Goal: Information Seeking & Learning: Find specific fact

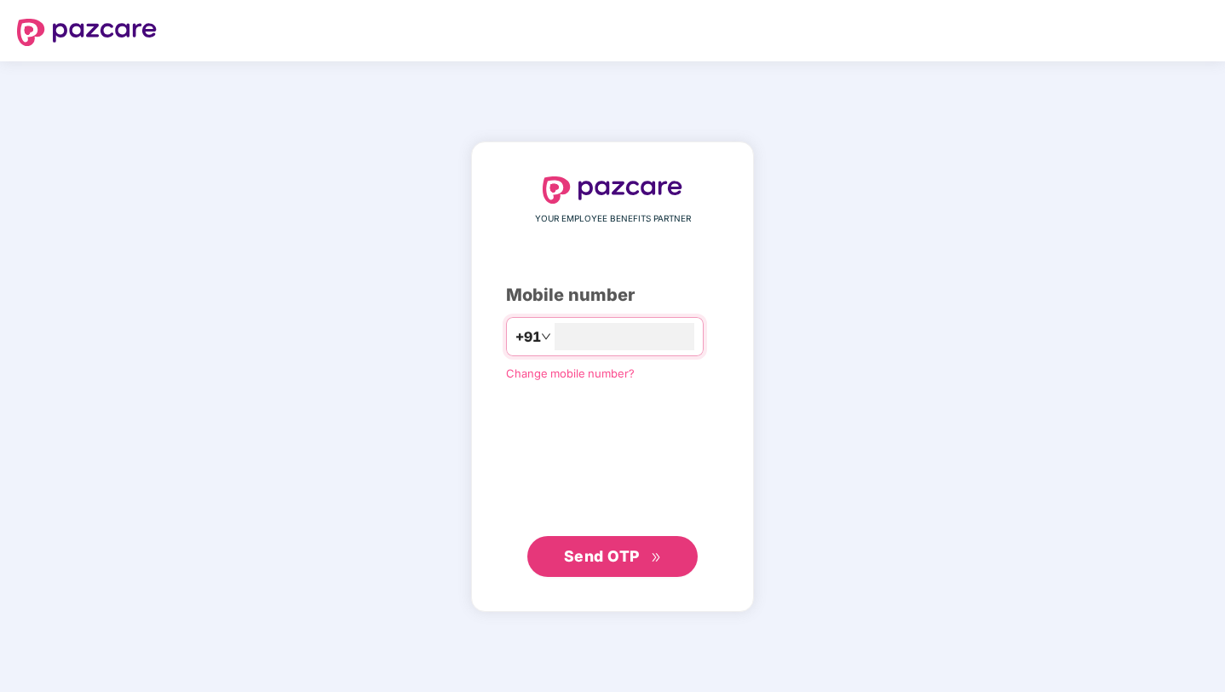
type input "**********"
click at [618, 561] on span "Send OTP" at bounding box center [602, 556] width 76 height 18
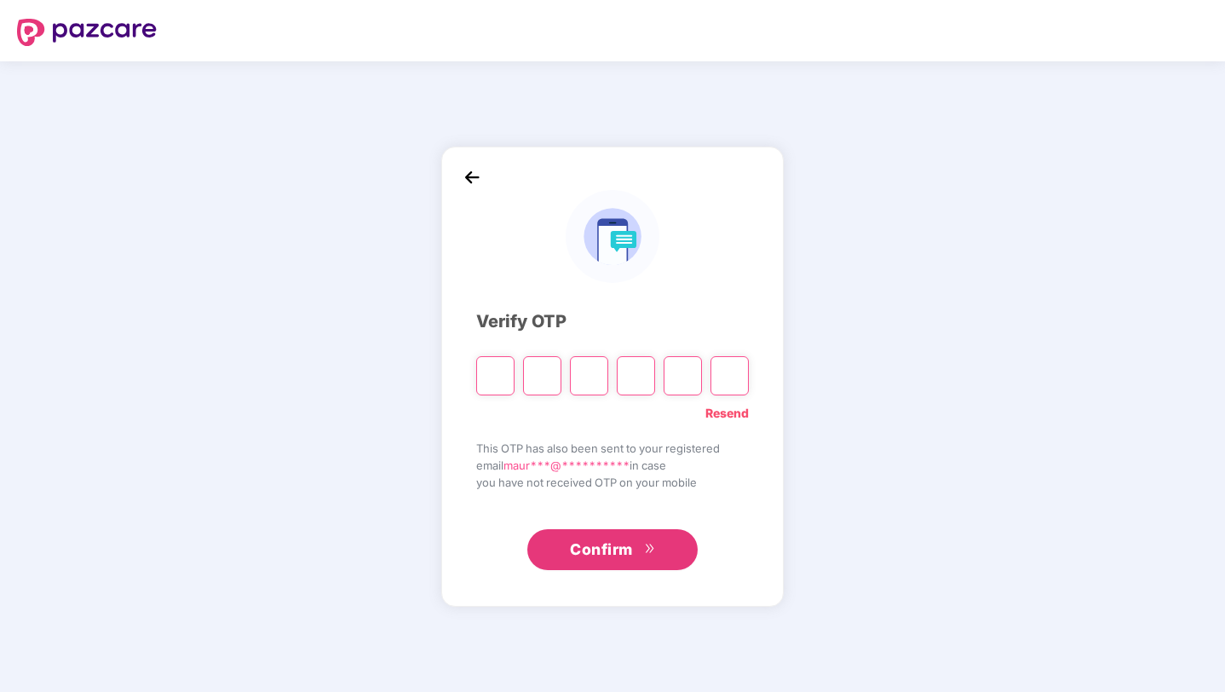
type input "*"
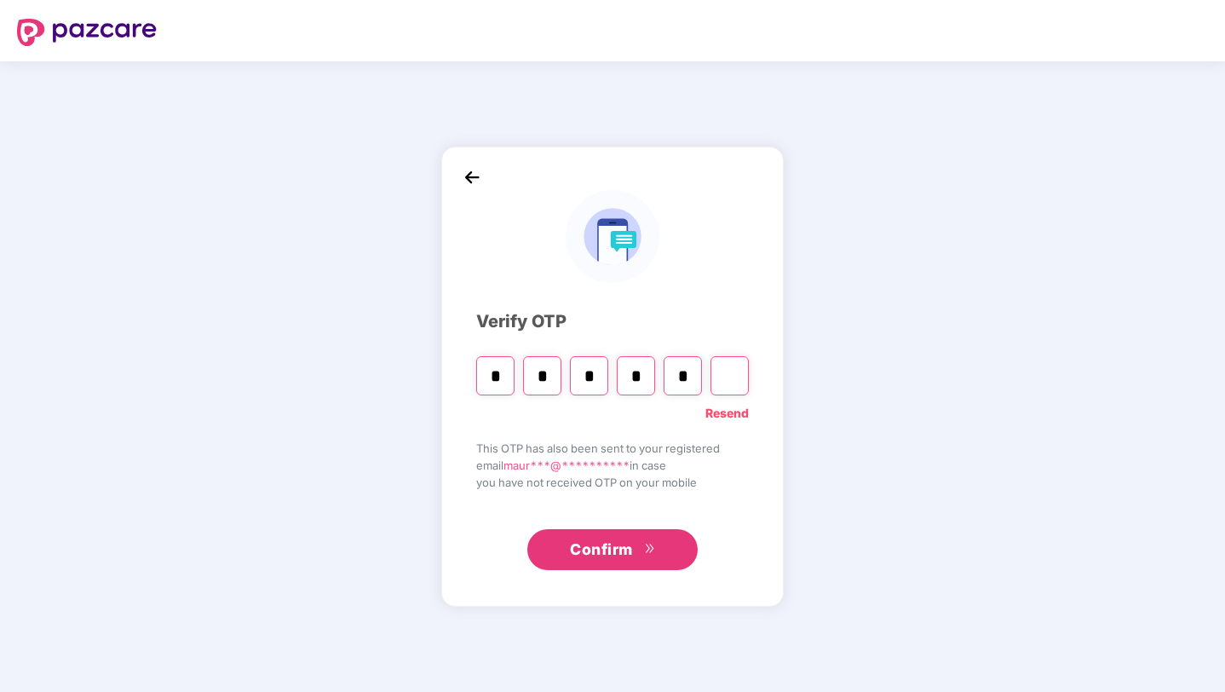
type input "*"
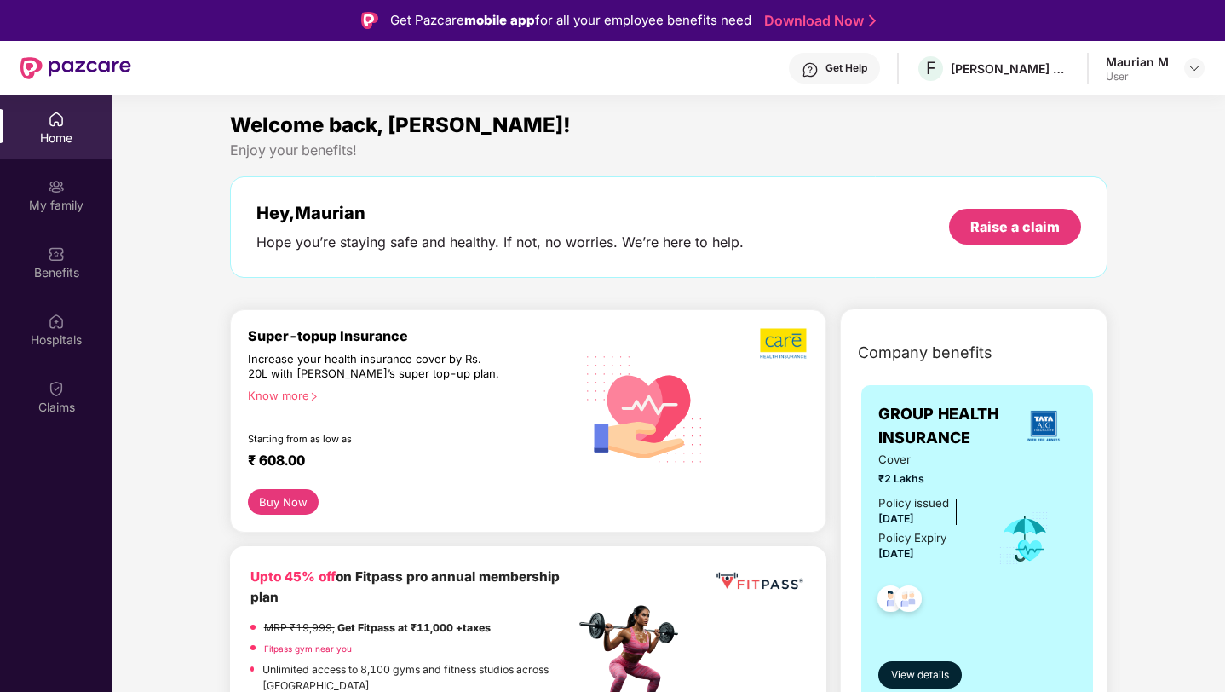
click at [694, 268] on div "Hey, [PERSON_NAME] Hope you’re staying safe and healthy. If not, no worries. We…" at bounding box center [669, 226] width 878 height 101
click at [50, 193] on img at bounding box center [56, 186] width 17 height 17
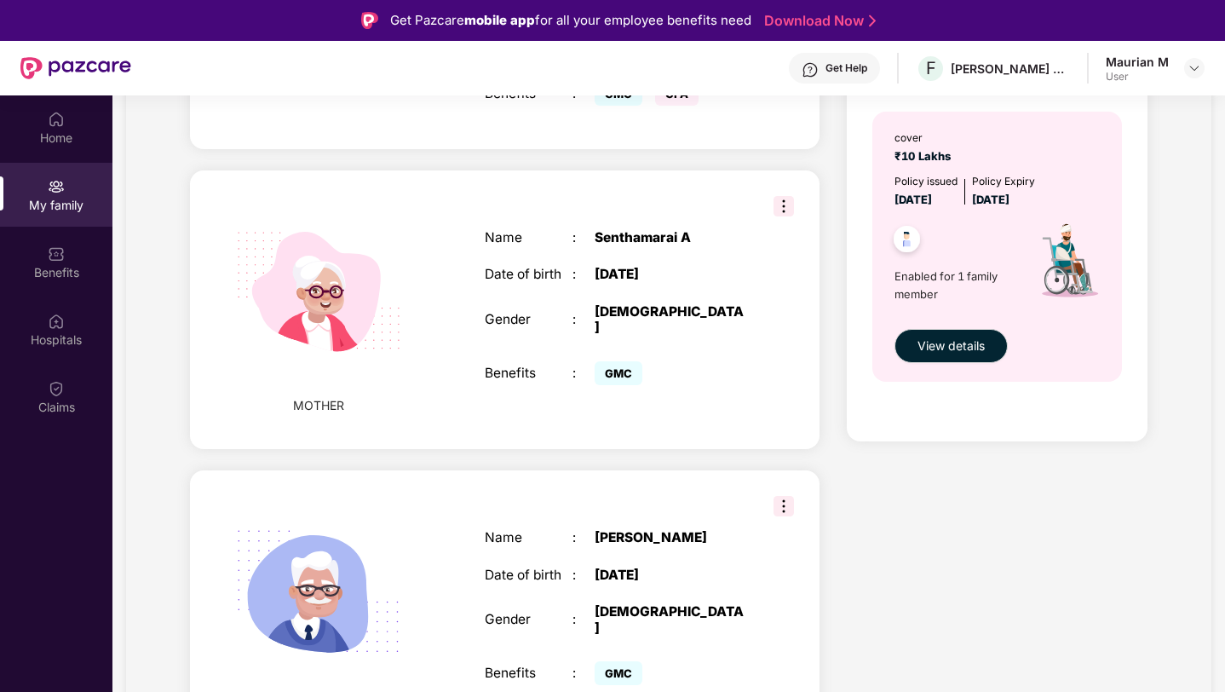
scroll to position [594, 0]
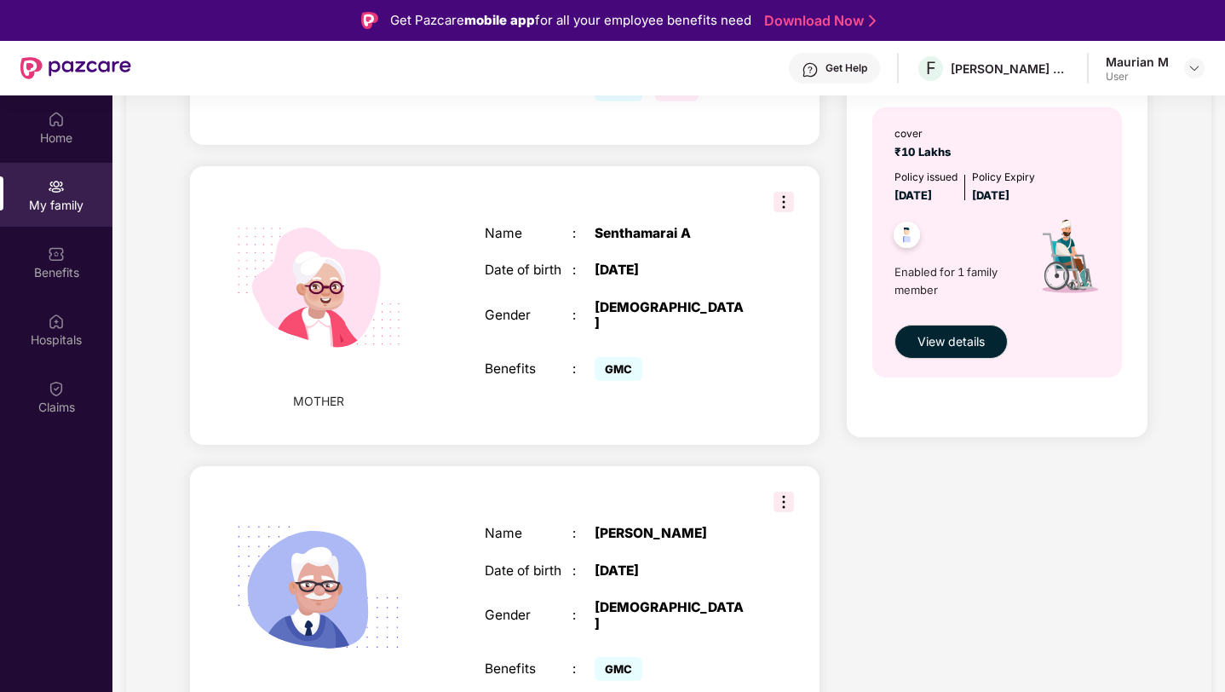
click at [789, 192] on img at bounding box center [784, 202] width 20 height 20
click at [789, 187] on div "Remove" at bounding box center [813, 204] width 83 height 34
click at [799, 170] on div "MOTHER Name : Senthamarai A Date of birth : 02 June 1968 Gender : FEMALE Benefi…" at bounding box center [505, 305] width 630 height 279
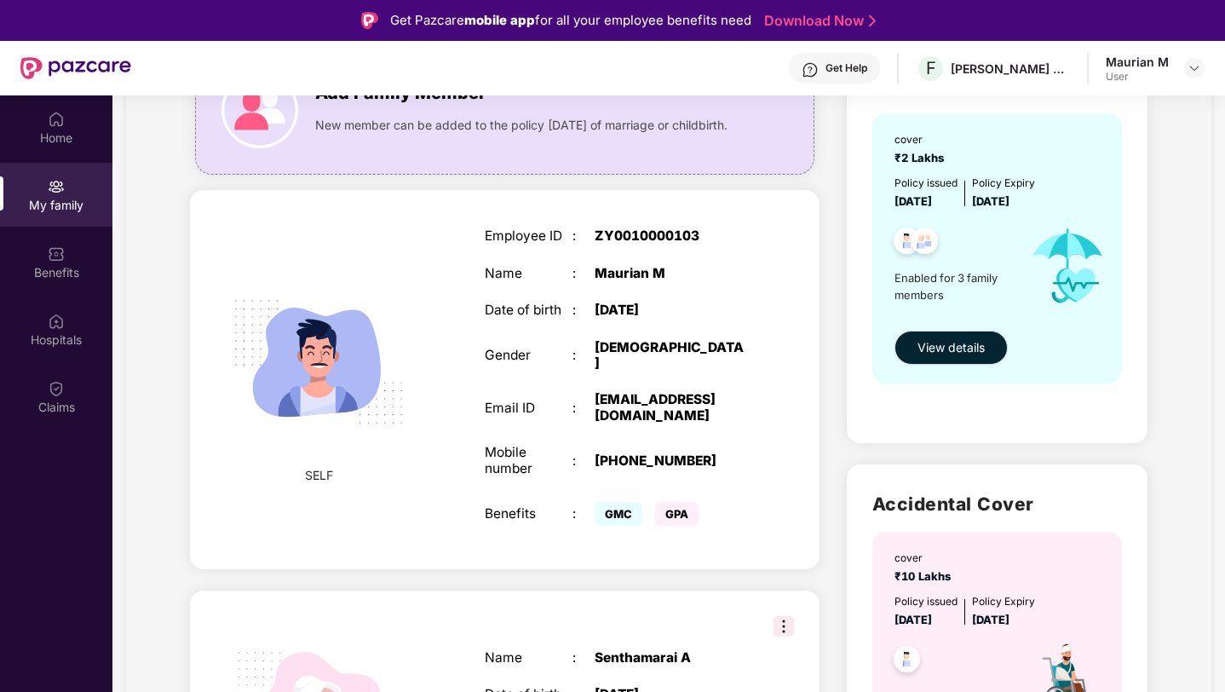
scroll to position [168, 0]
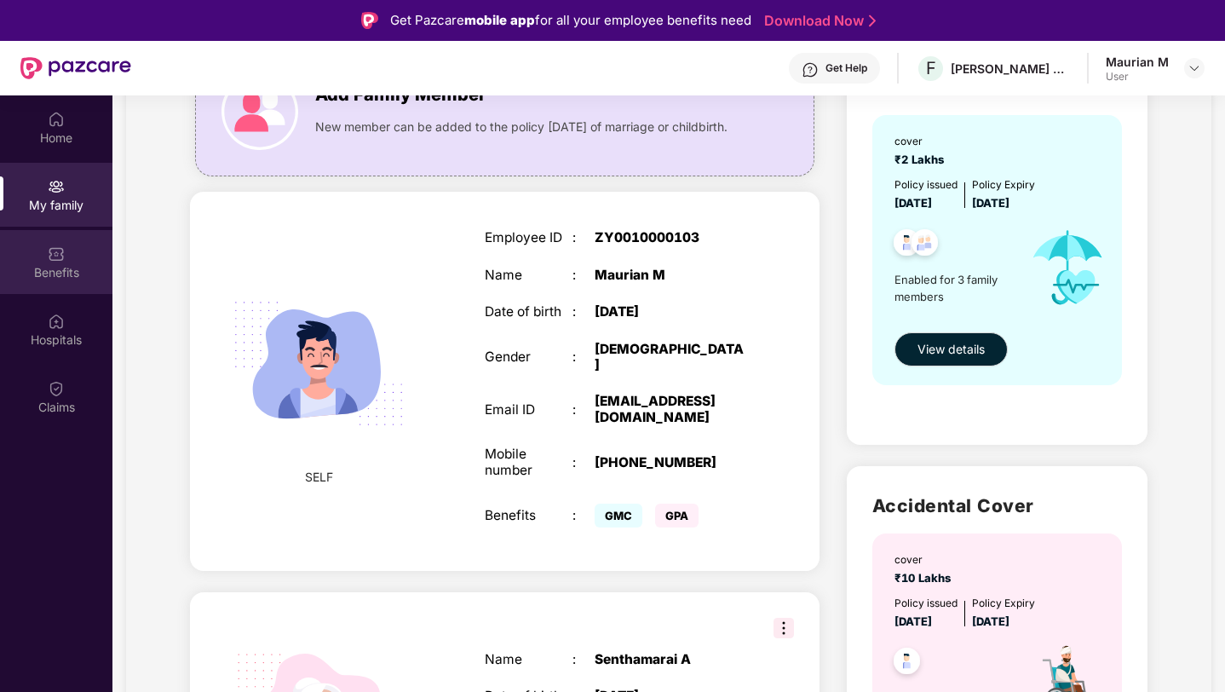
click at [48, 248] on img at bounding box center [56, 253] width 17 height 17
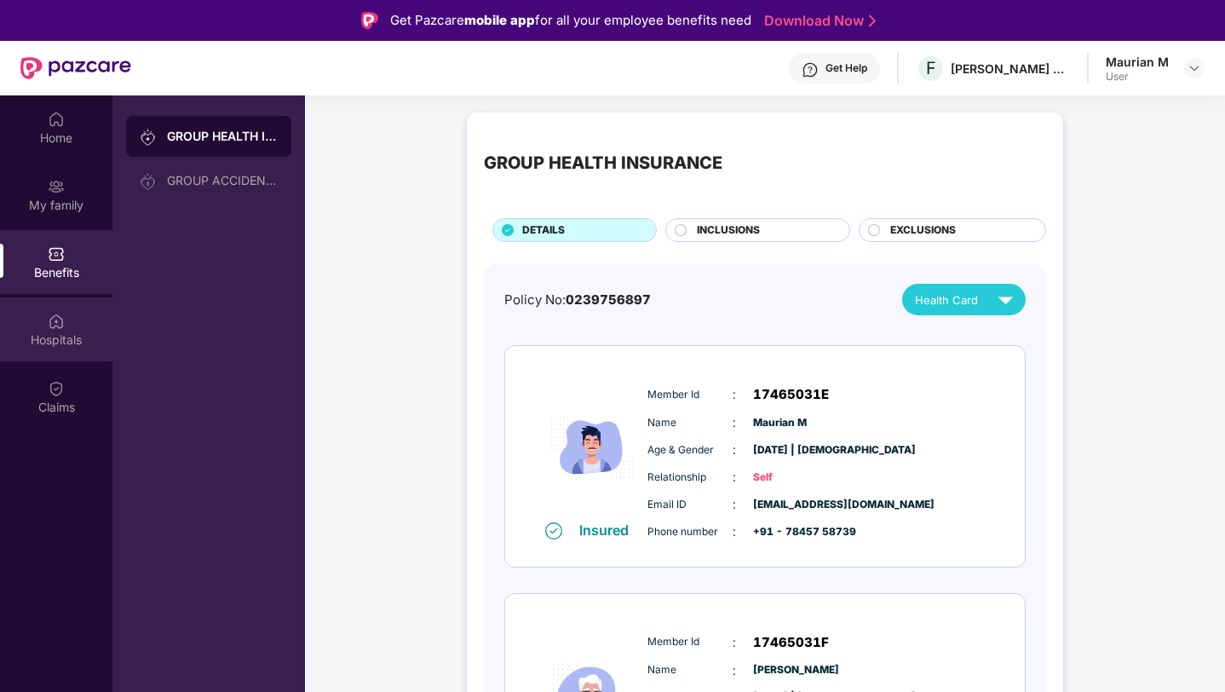
click at [37, 327] on div "Hospitals" at bounding box center [56, 329] width 112 height 64
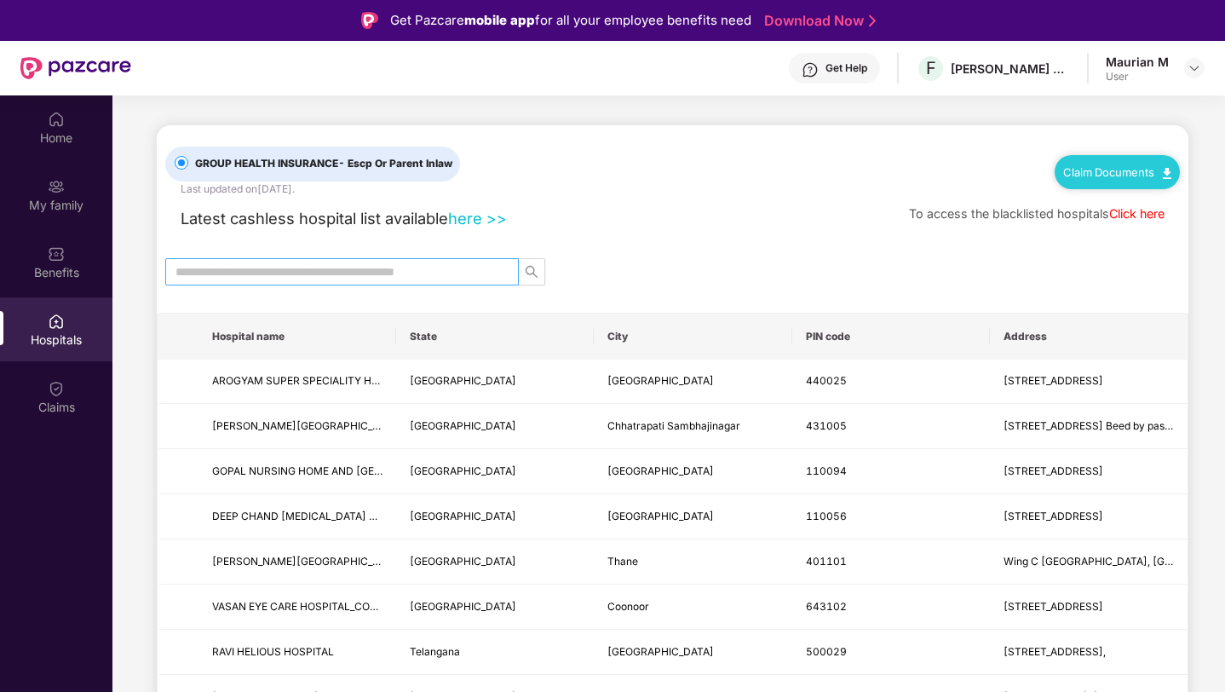
click at [351, 276] on input "text" at bounding box center [335, 271] width 319 height 19
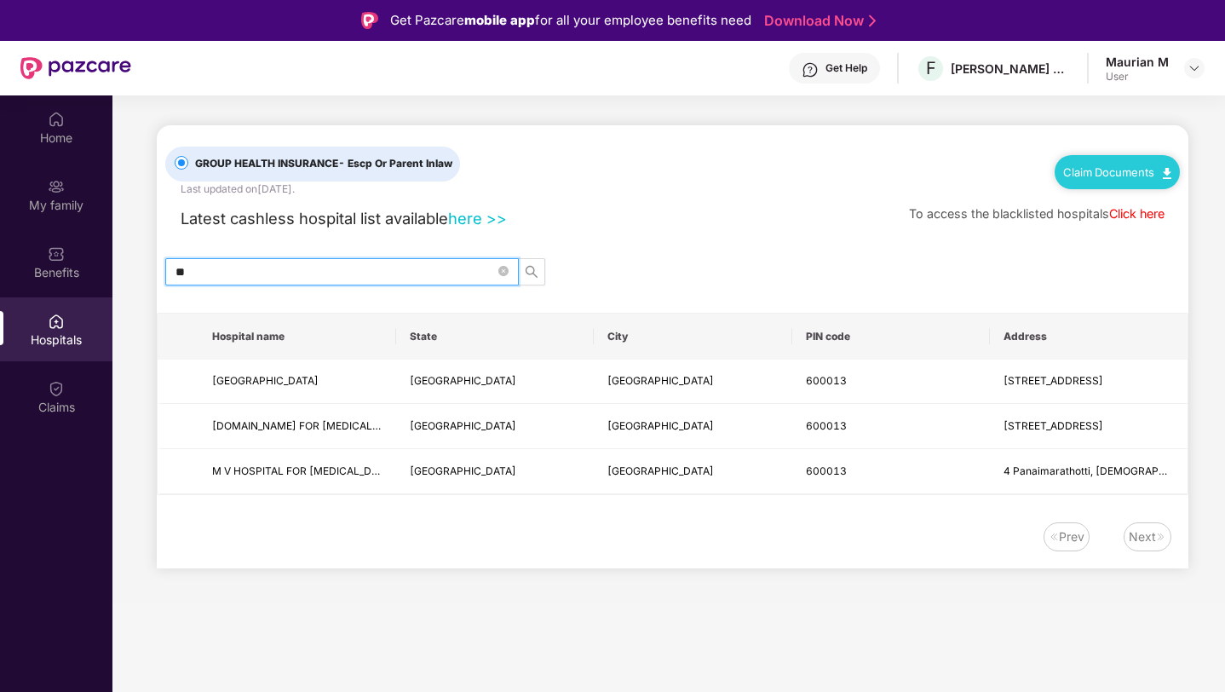
type input "*"
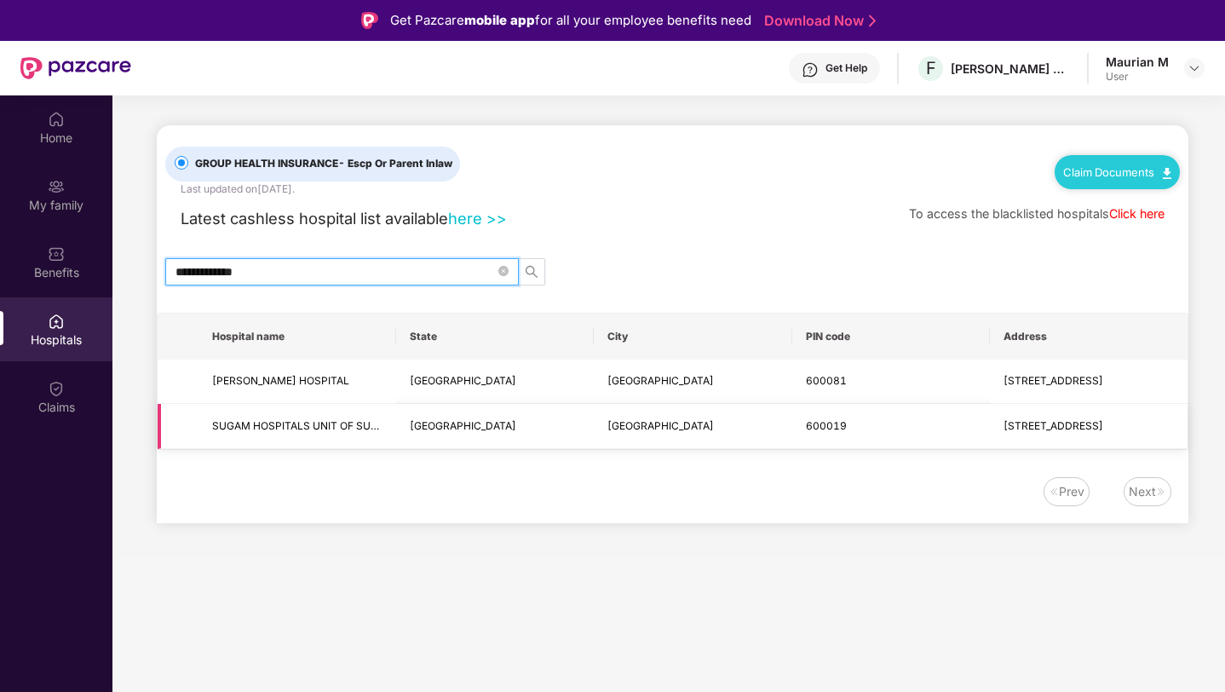
type input "**********"
click at [281, 432] on span "SUGAM HOSPITALS UNIT OF SUGAM MEDICAL SERVICES PRIVATE LIMITED" at bounding box center [297, 426] width 170 height 16
click at [258, 417] on td "SUGAM HOSPITALS UNIT OF SUGAM MEDICAL SERVICES PRIVATE LIMITED" at bounding box center [298, 426] width 198 height 45
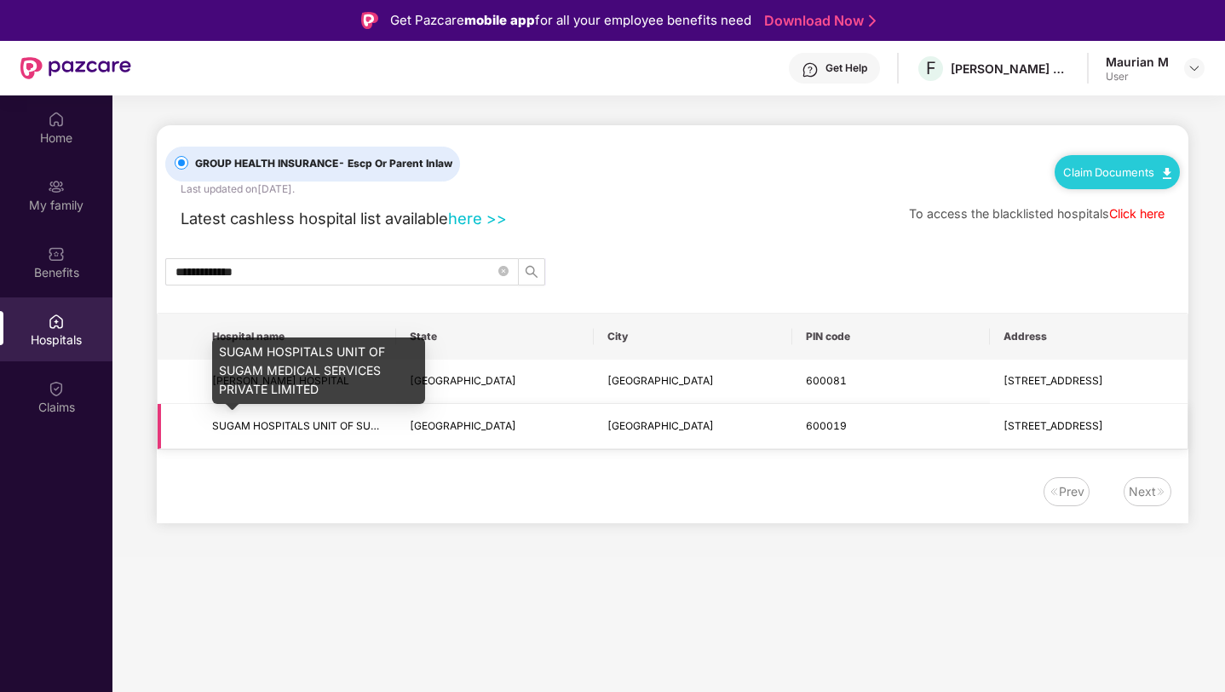
click at [360, 421] on span "SUGAM HOSPITALS UNIT OF SUGAM MEDICAL SERVICES PRIVATE LIMITED" at bounding box center [397, 425] width 370 height 13
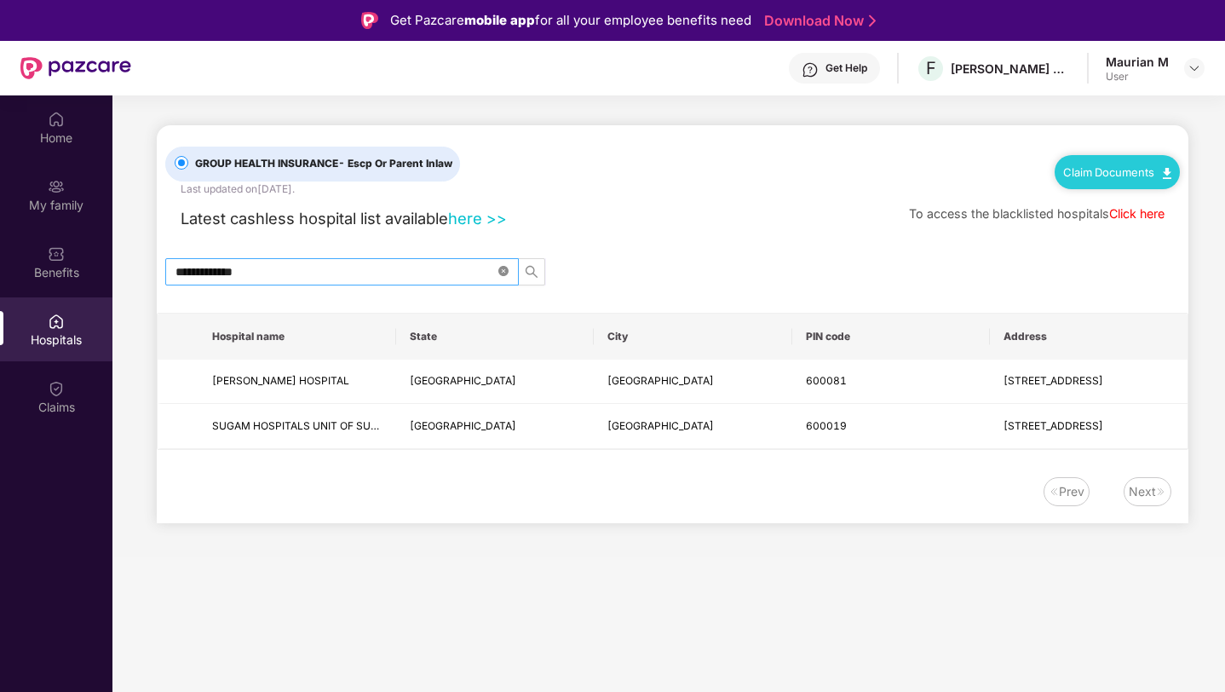
click at [498, 270] on icon "close-circle" at bounding box center [503, 271] width 10 height 10
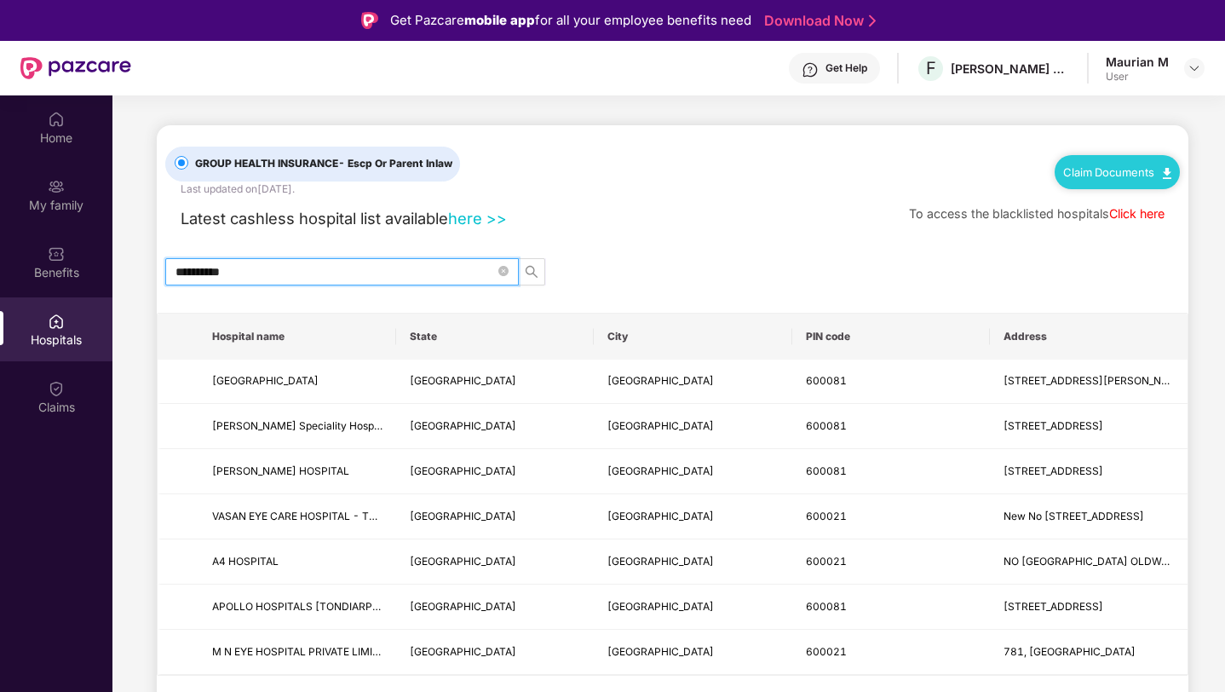
type input "**********"
